Goal: Information Seeking & Learning: Learn about a topic

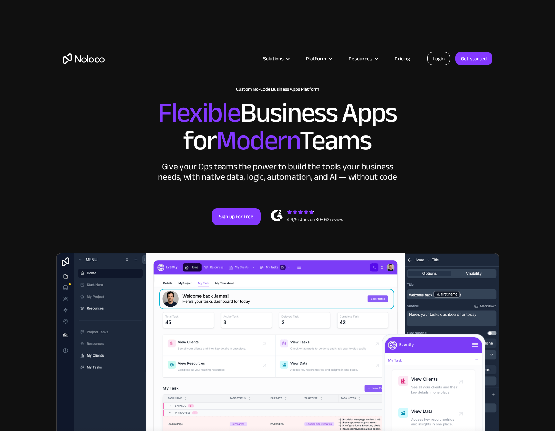
click at [436, 58] on link "Login" at bounding box center [439, 58] width 23 height 13
click at [404, 59] on link "Pricing" at bounding box center [402, 58] width 33 height 9
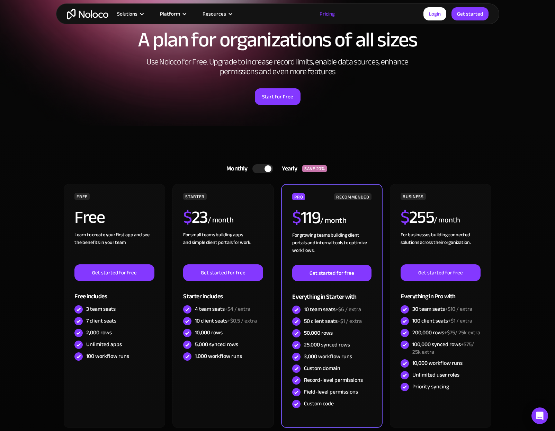
scroll to position [69, 0]
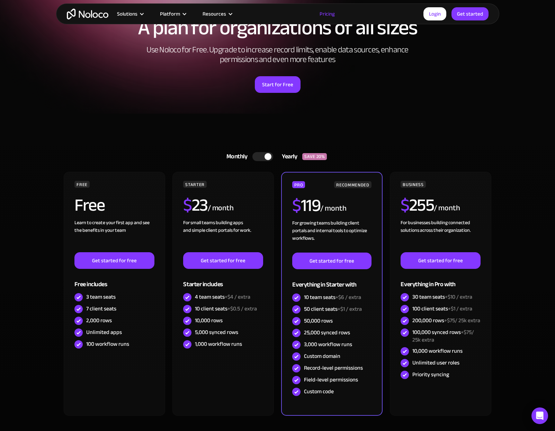
click at [269, 155] on div at bounding box center [268, 156] width 7 height 7
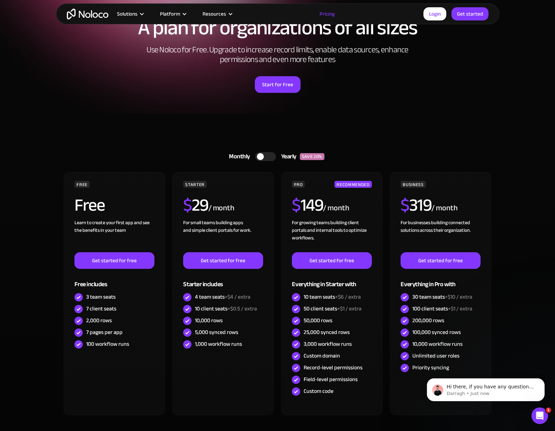
scroll to position [0, 0]
click at [288, 157] on div "Yearly" at bounding box center [288, 156] width 24 height 10
